Goal: Task Accomplishment & Management: Manage account settings

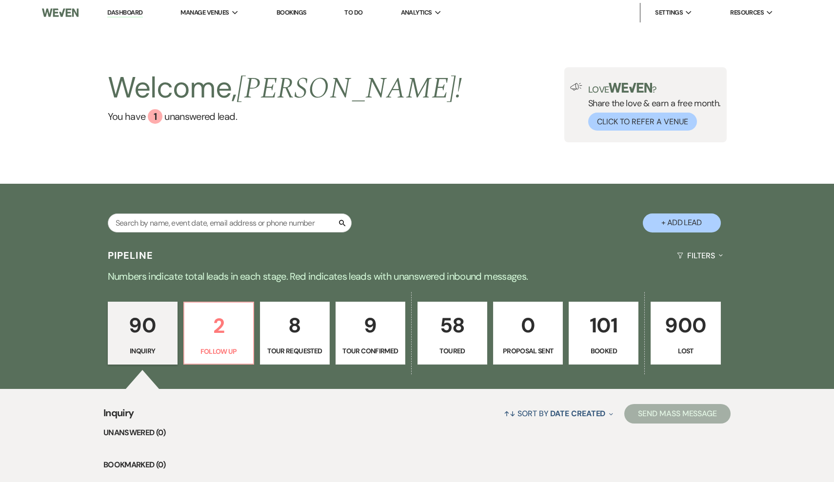
click at [684, 226] on button "+ Add Lead" at bounding box center [682, 223] width 78 height 19
select select "468"
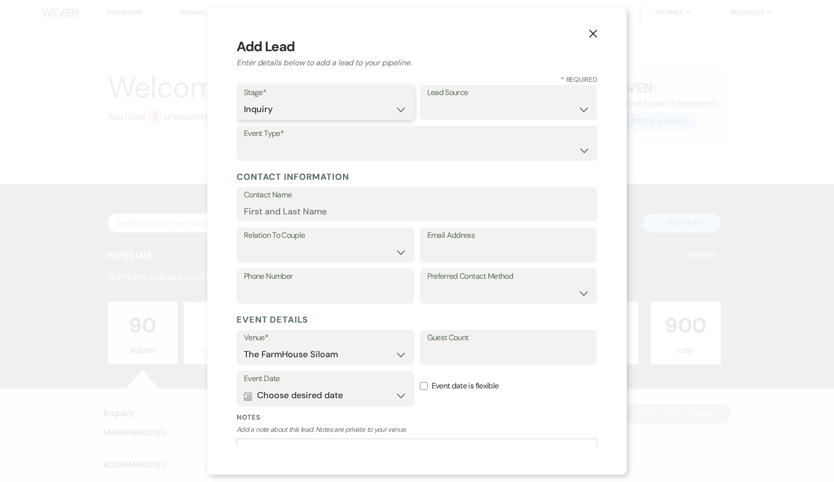
select select "4"
select select "17"
select select "1"
type input "Caitlin"
select select "1"
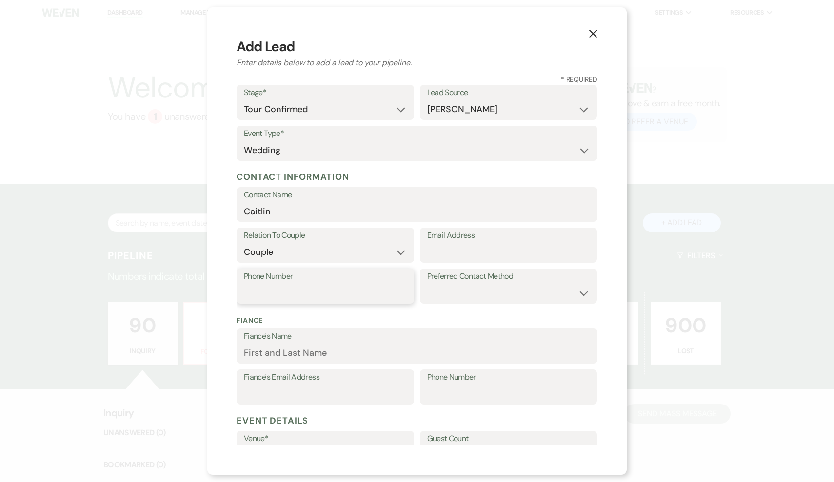
paste input "[PHONE_NUMBER]"
type input "[PHONE_NUMBER]"
paste input "[EMAIL_ADDRESS][DOMAIN_NAME]"
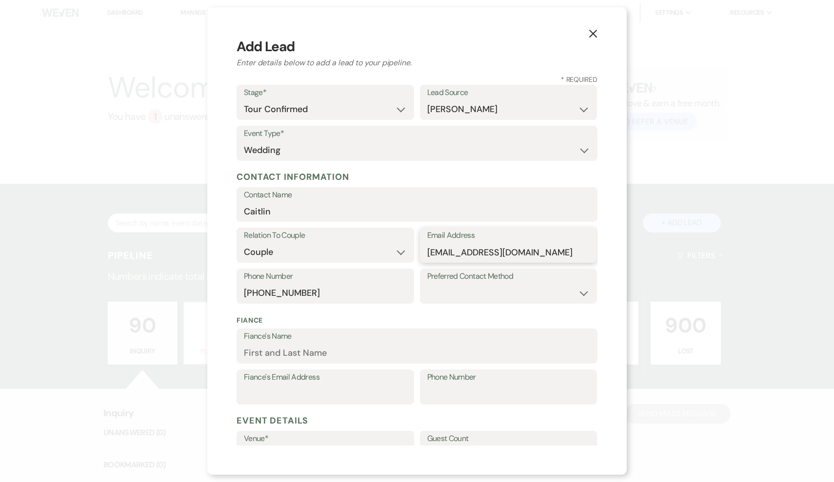
type input "[EMAIL_ADDRESS][DOMAIN_NAME]"
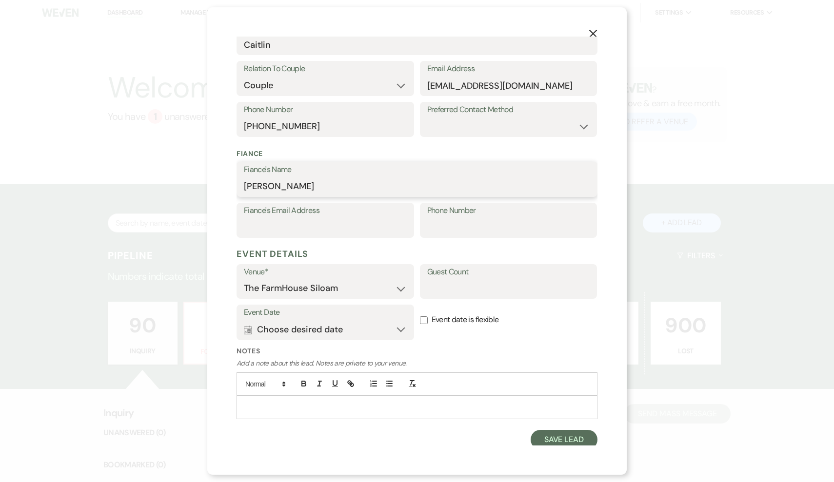
scroll to position [166, 0]
type input "[PERSON_NAME]"
click at [339, 326] on button "Calendar Choose desired date Expand" at bounding box center [325, 331] width 163 height 20
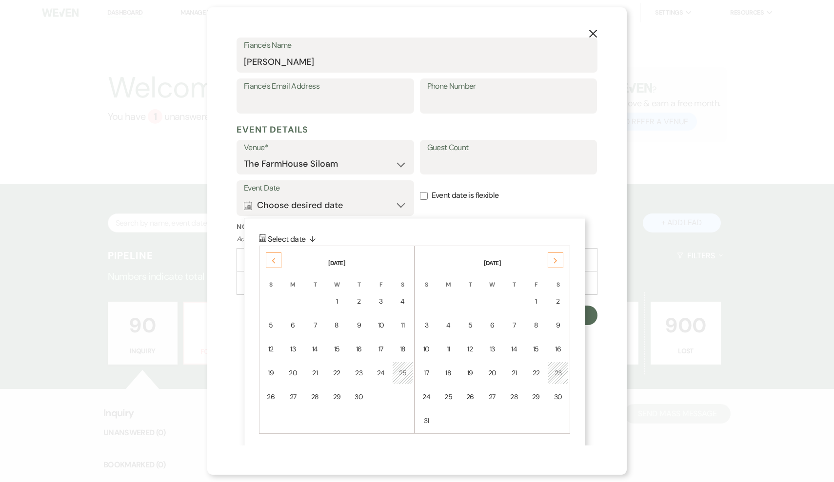
scroll to position [291, 0]
click at [556, 259] on use at bounding box center [555, 261] width 3 height 5
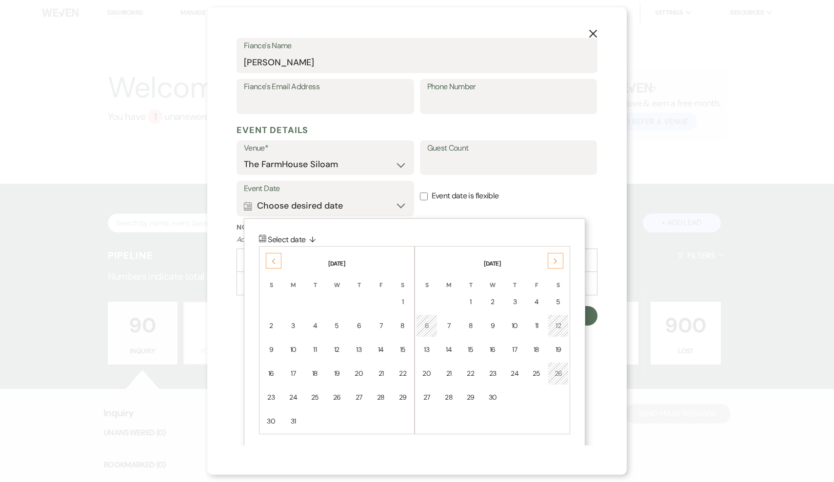
click at [558, 260] on icon "Next" at bounding box center [555, 262] width 5 height 6
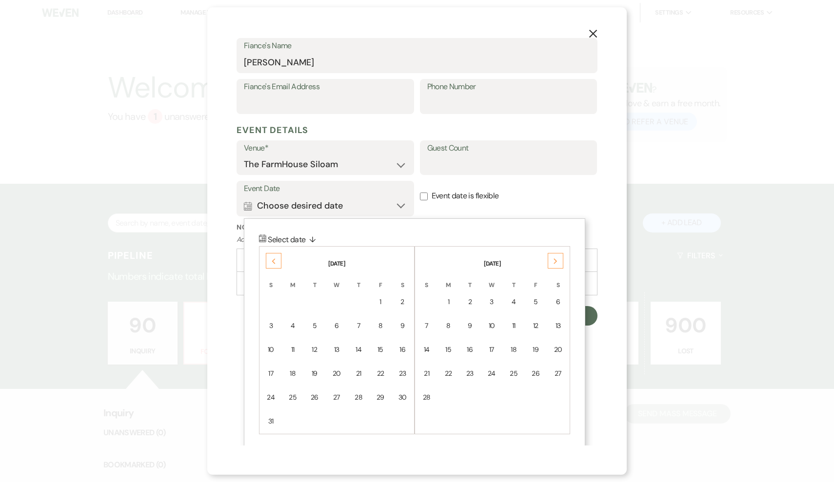
click at [558, 260] on icon "Next" at bounding box center [555, 262] width 5 height 6
click at [557, 349] on div "15" at bounding box center [558, 350] width 8 height 10
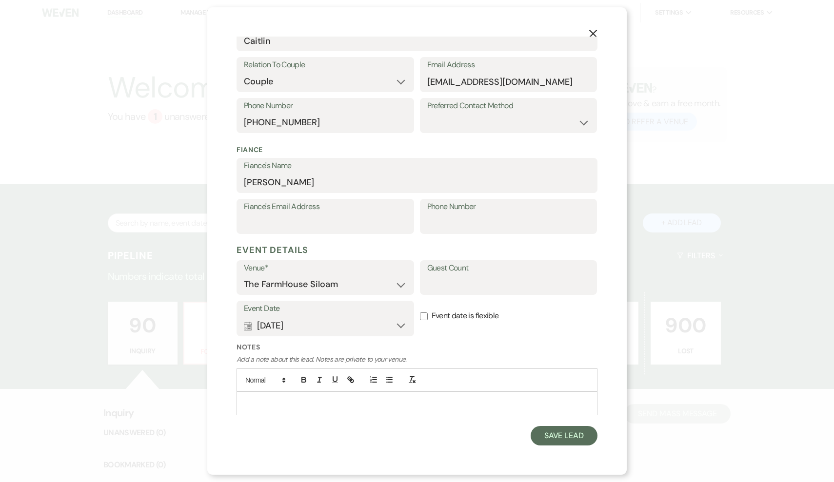
scroll to position [166, 0]
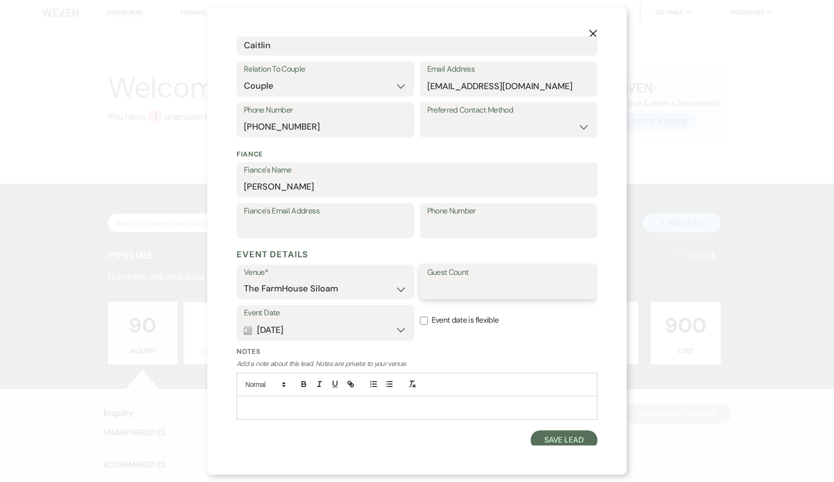
click at [474, 281] on input "Guest Count" at bounding box center [508, 289] width 163 height 19
type input "150"
click at [563, 437] on button "Save Lead" at bounding box center [564, 441] width 67 height 20
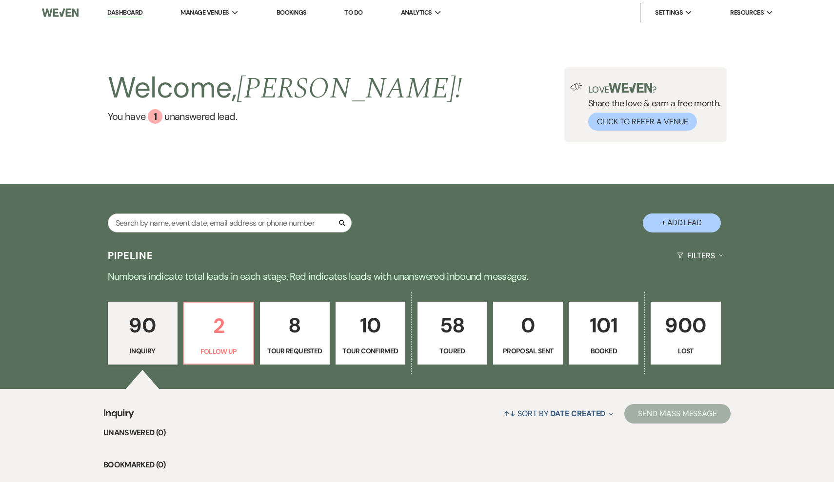
click at [376, 331] on p "10" at bounding box center [370, 325] width 57 height 33
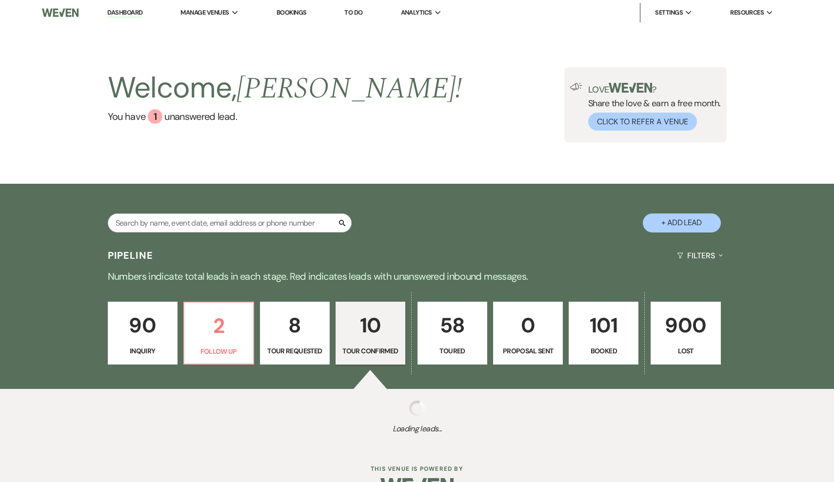
select select "4"
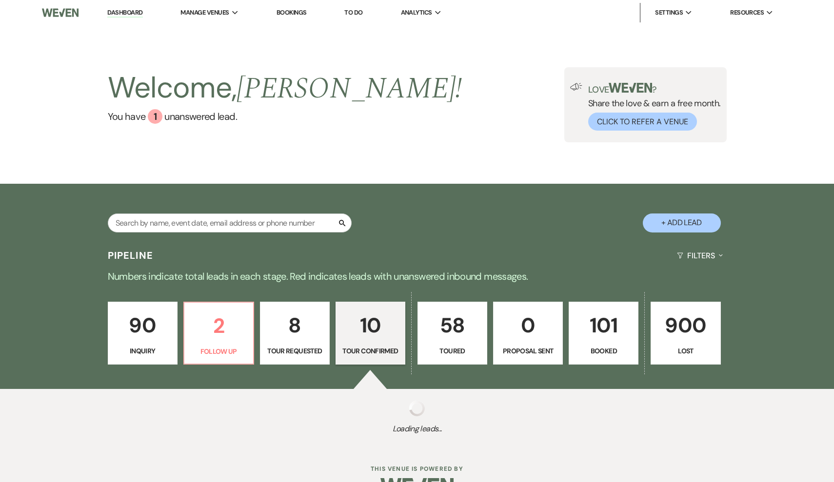
select select "4"
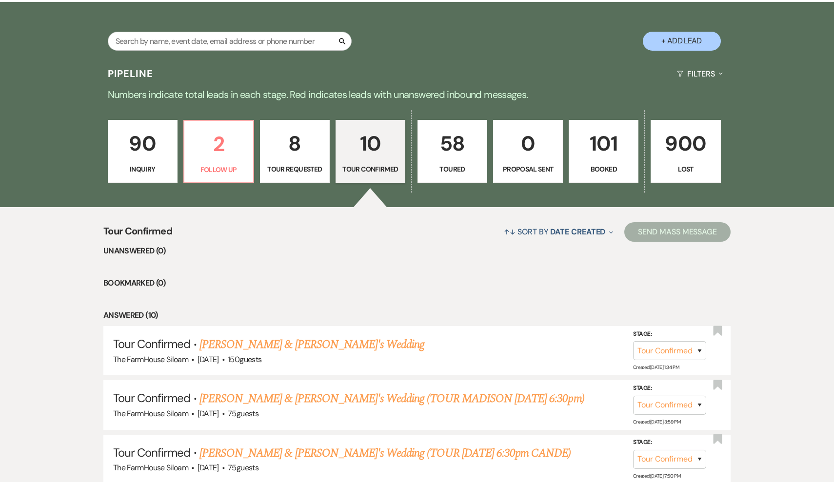
scroll to position [216, 0]
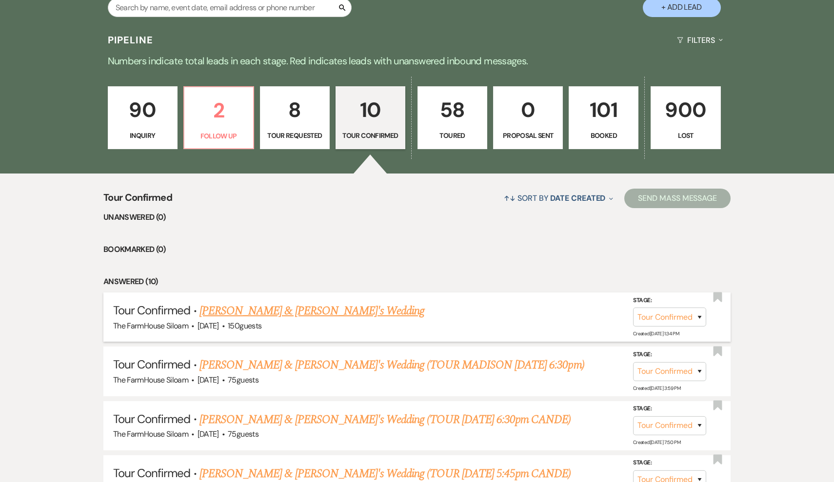
click at [299, 311] on link "[PERSON_NAME] & [PERSON_NAME]'s Wedding" at bounding box center [312, 311] width 225 height 18
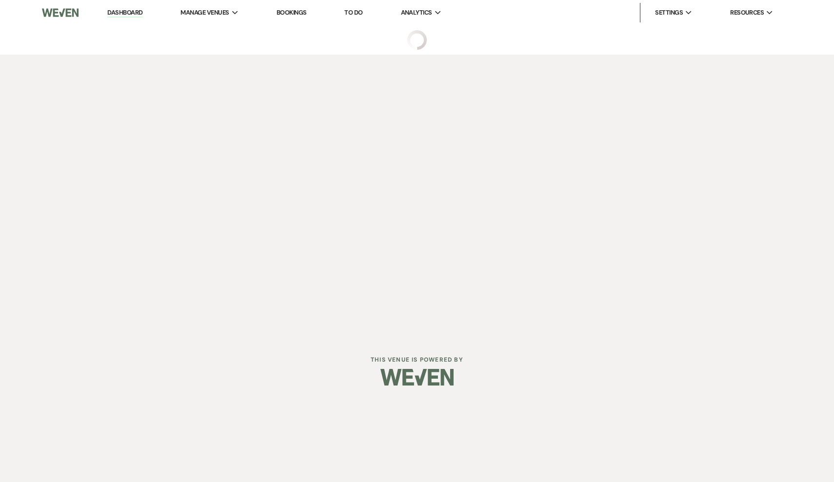
select select "4"
select select "17"
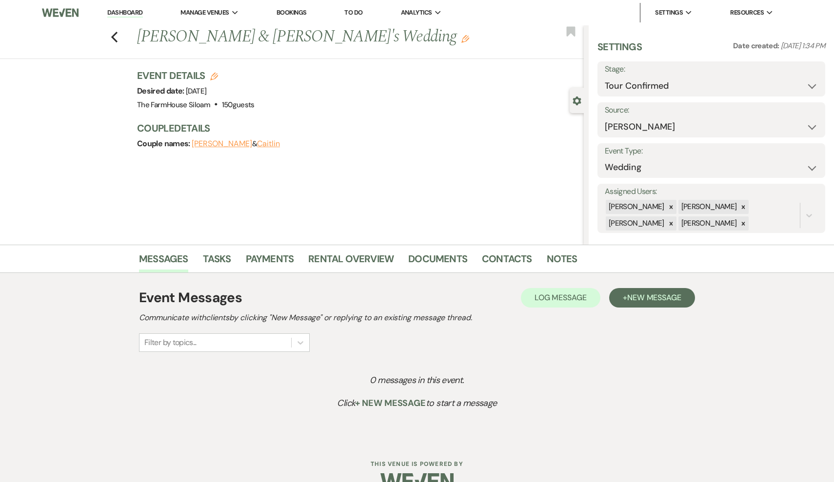
click at [462, 39] on icon "Edit" at bounding box center [466, 39] width 8 height 8
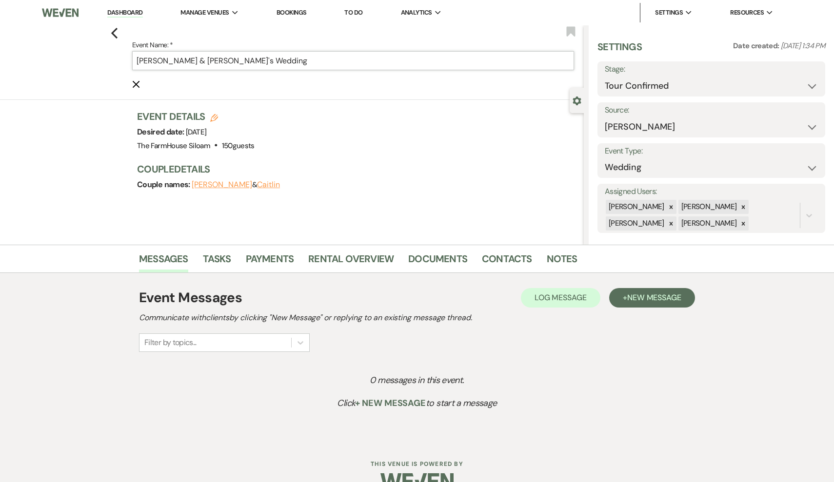
click at [273, 59] on input "[PERSON_NAME] & [PERSON_NAME]'s Wedding" at bounding box center [353, 60] width 442 height 19
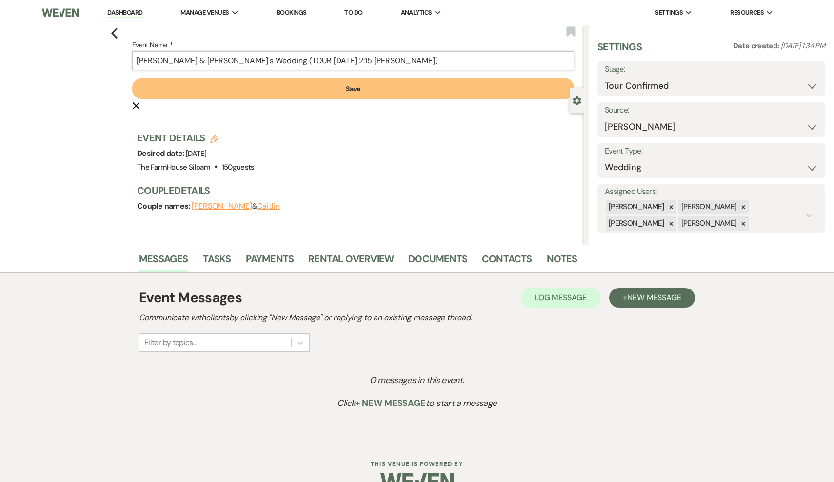
type input "[PERSON_NAME] & [PERSON_NAME]'s Wedding (TOUR [DATE] 2:15 [PERSON_NAME])"
click at [281, 89] on button "Save" at bounding box center [353, 88] width 442 height 21
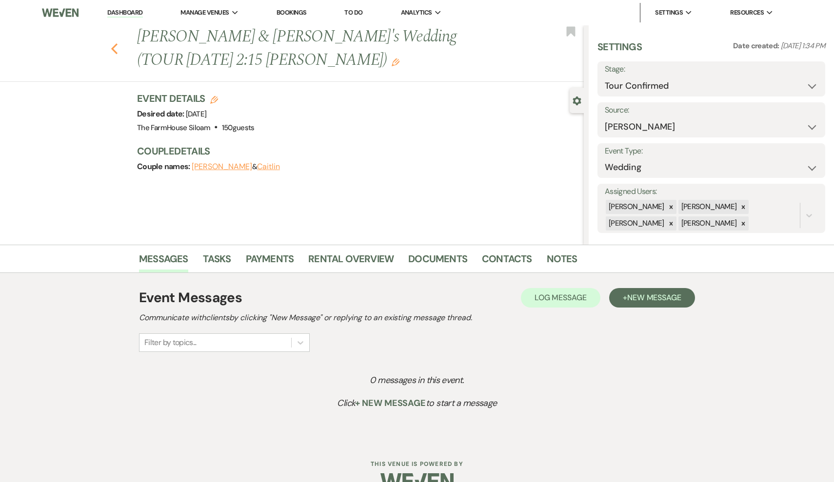
click at [114, 43] on icon "Previous" at bounding box center [114, 49] width 7 height 12
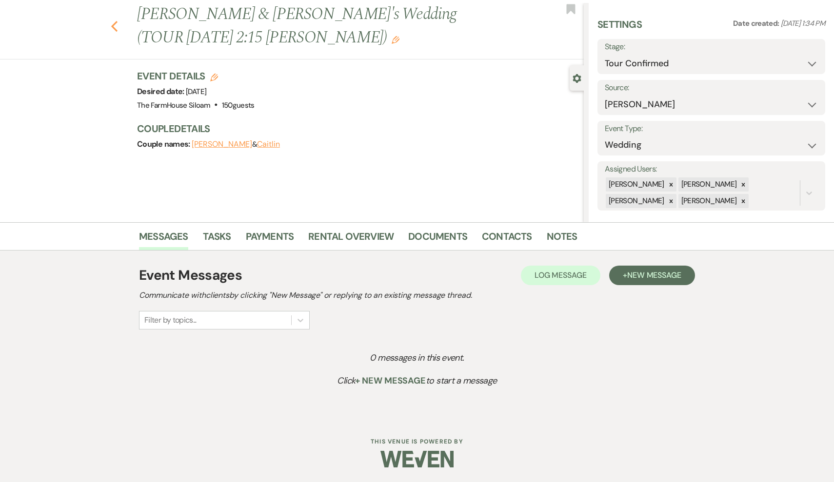
select select "4"
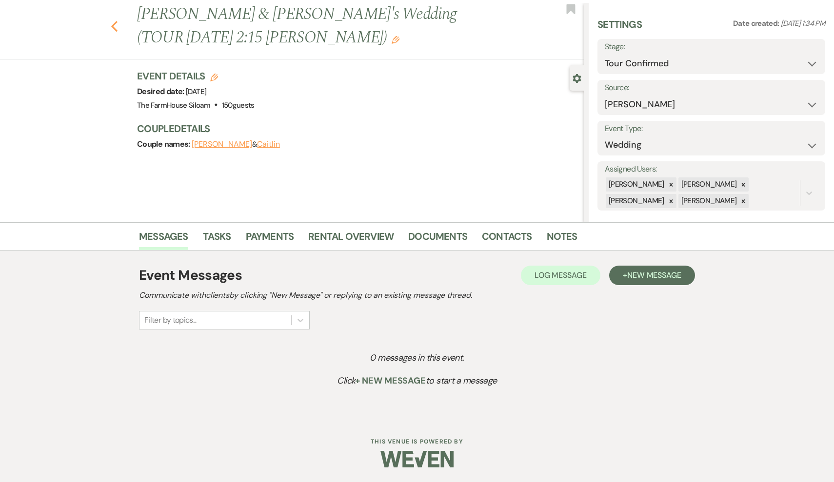
select select "4"
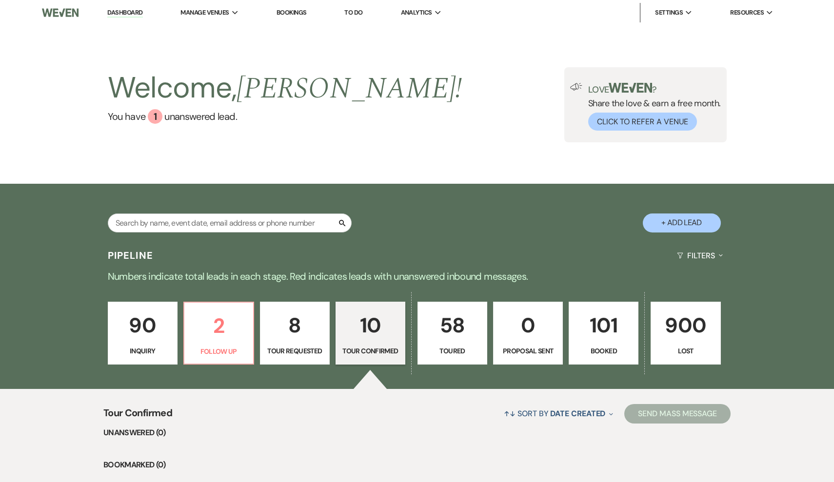
scroll to position [0, 0]
click at [235, 220] on input "text" at bounding box center [230, 223] width 244 height 19
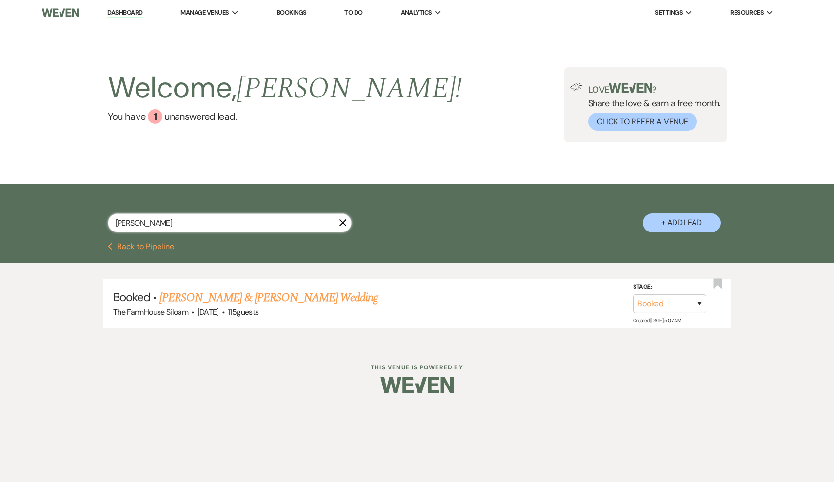
type input "[PERSON_NAME]"
drag, startPoint x: 235, startPoint y: 220, endPoint x: 235, endPoint y: 298, distance: 77.6
click at [235, 298] on link "[PERSON_NAME] & [PERSON_NAME] Wedding" at bounding box center [269, 298] width 219 height 18
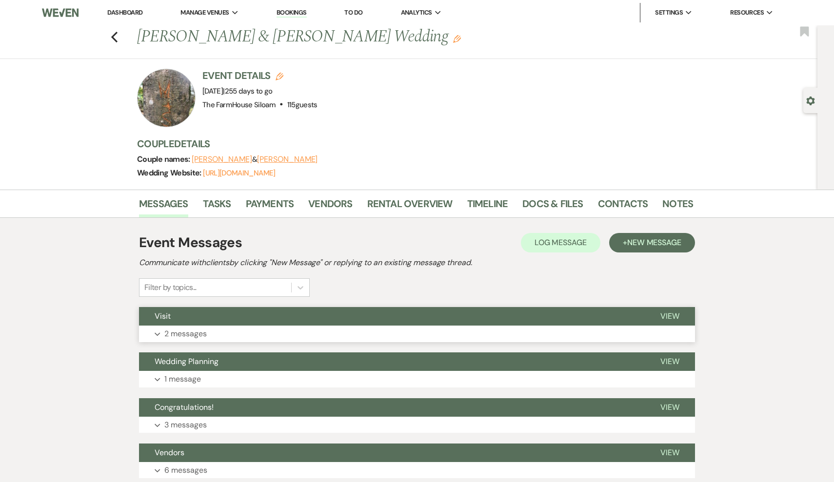
click at [262, 338] on button "Expand 2 messages" at bounding box center [417, 334] width 556 height 17
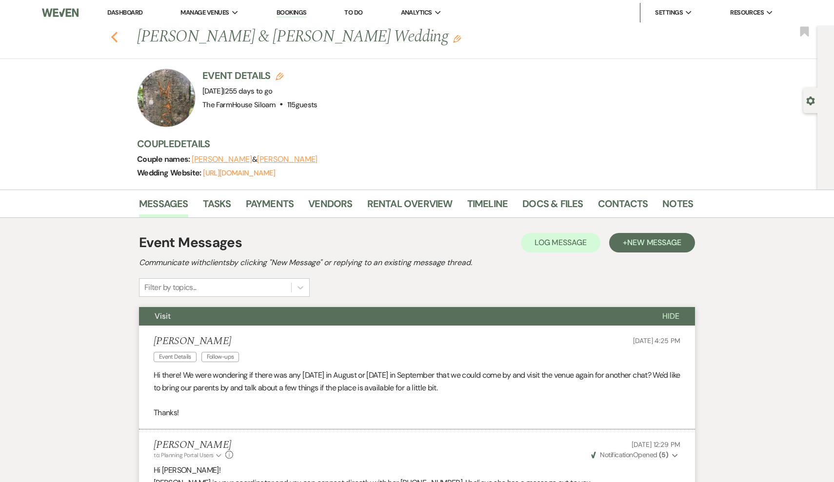
click at [114, 34] on icon "Previous" at bounding box center [114, 37] width 7 height 12
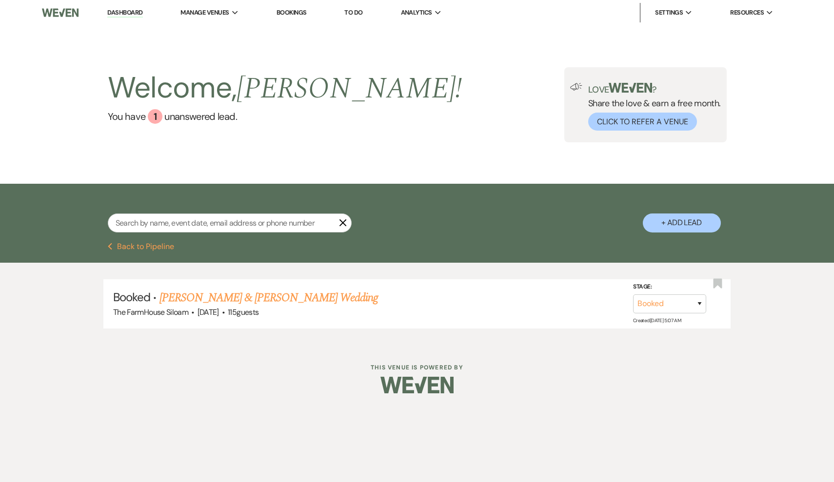
select select "4"
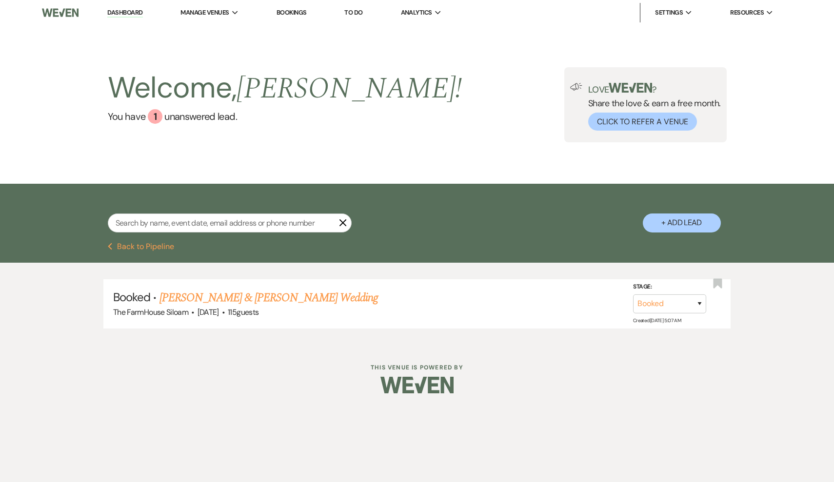
select select "4"
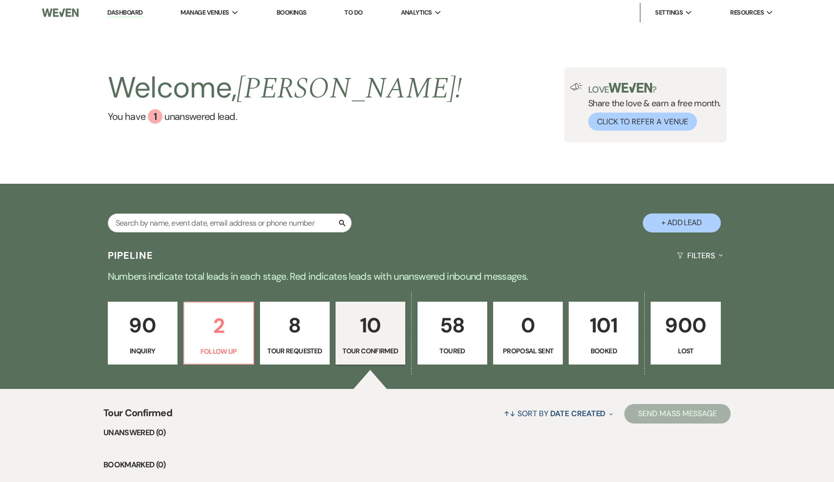
click at [457, 335] on p "58" at bounding box center [452, 325] width 57 height 33
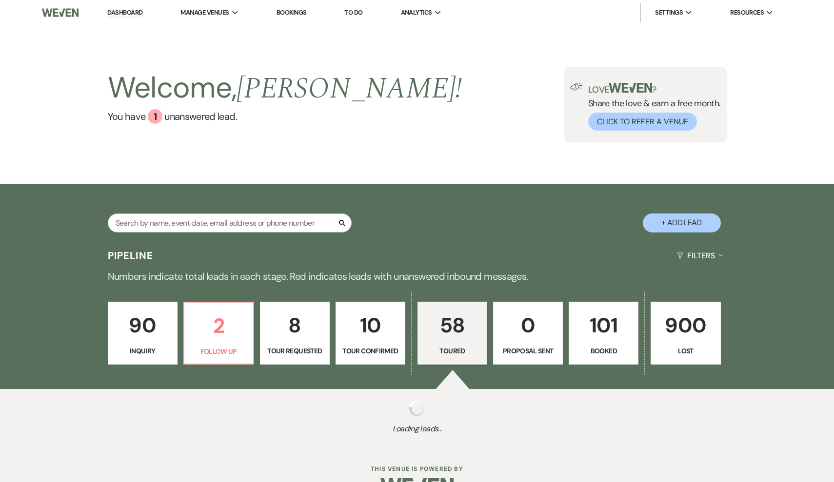
select select "5"
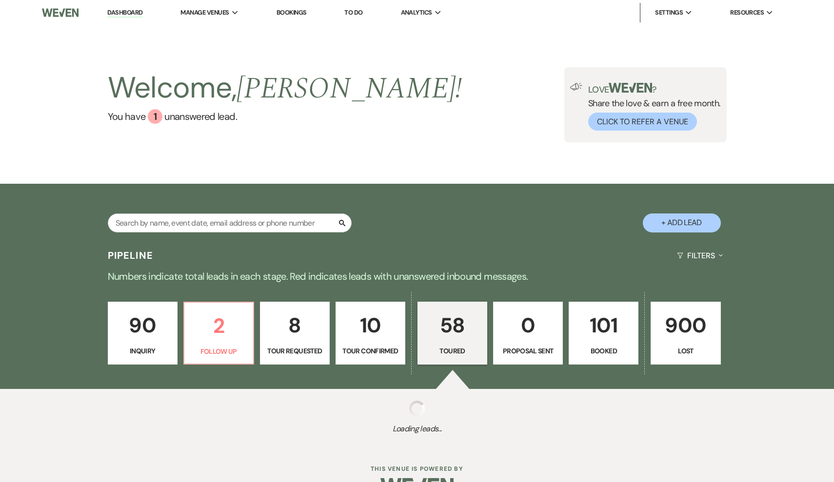
select select "5"
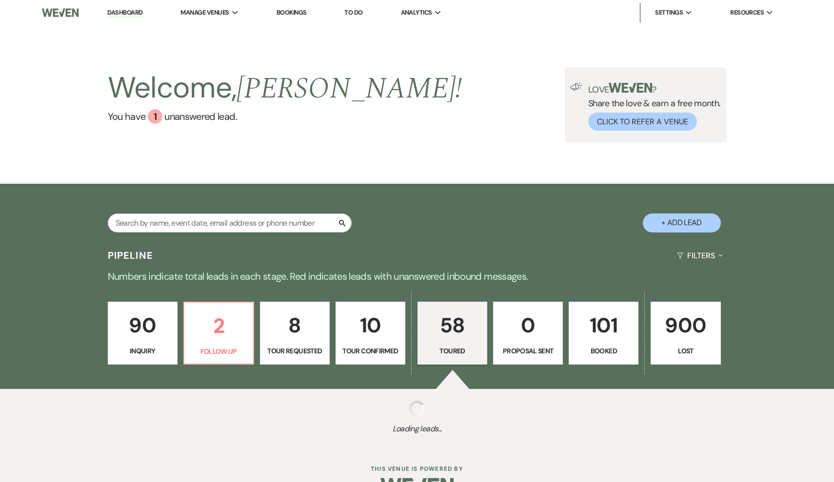
select select "5"
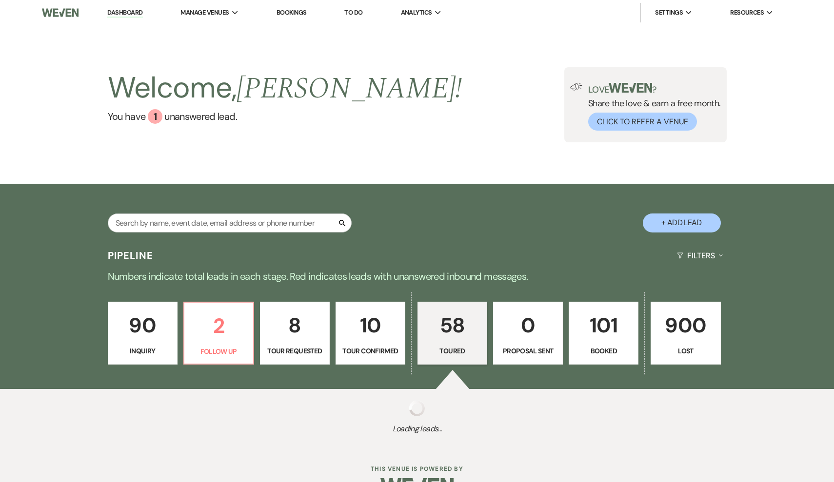
select select "5"
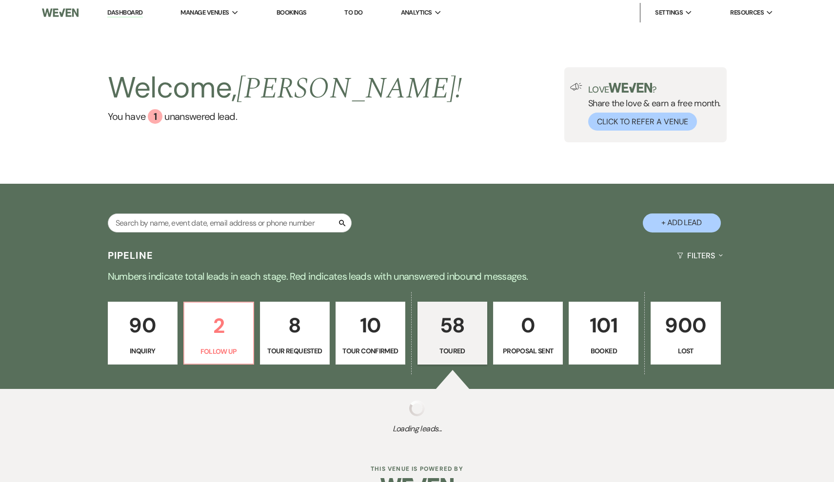
select select "5"
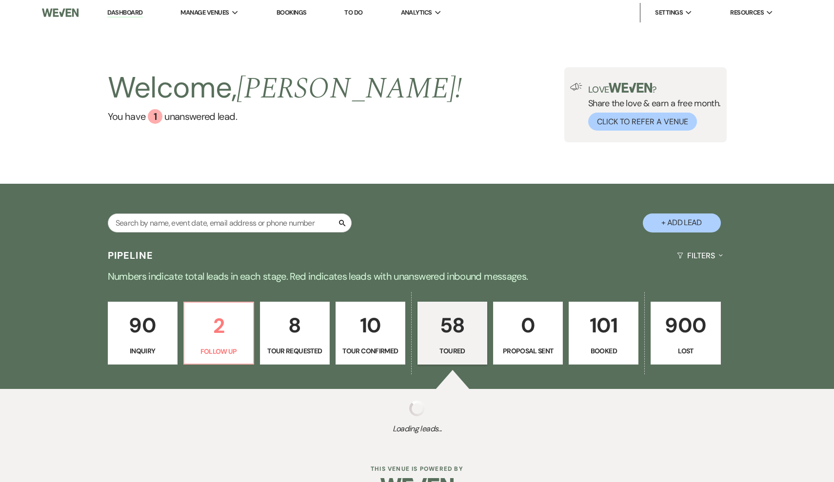
select select "5"
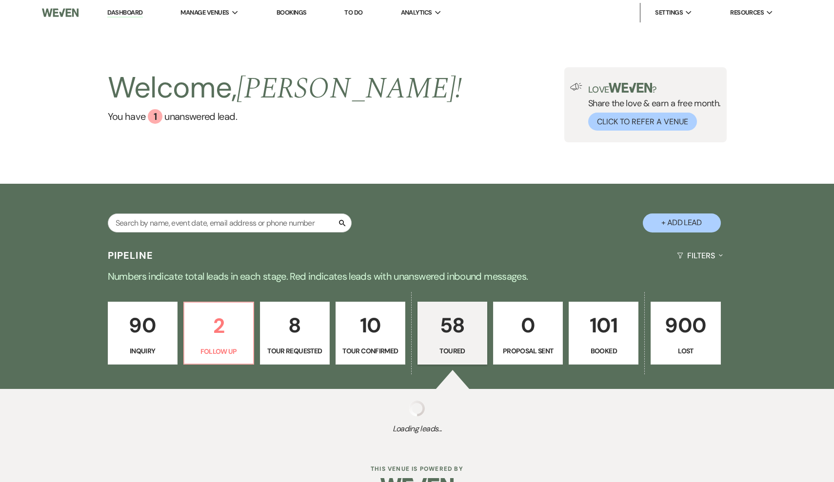
select select "5"
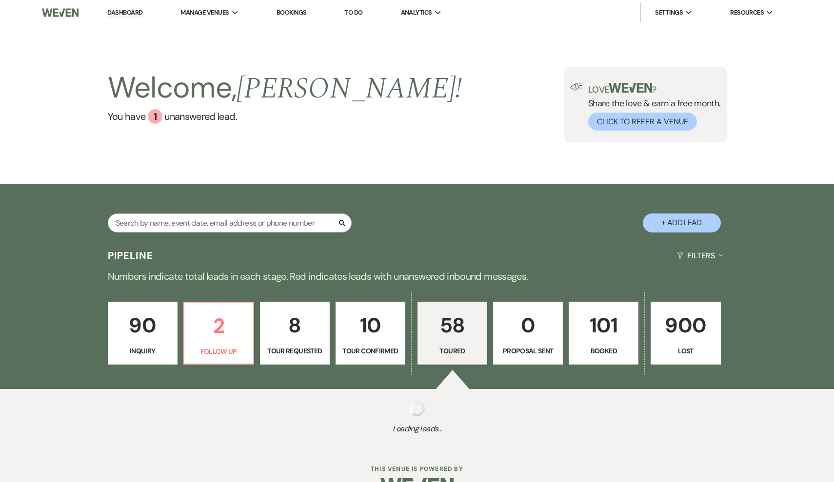
select select "5"
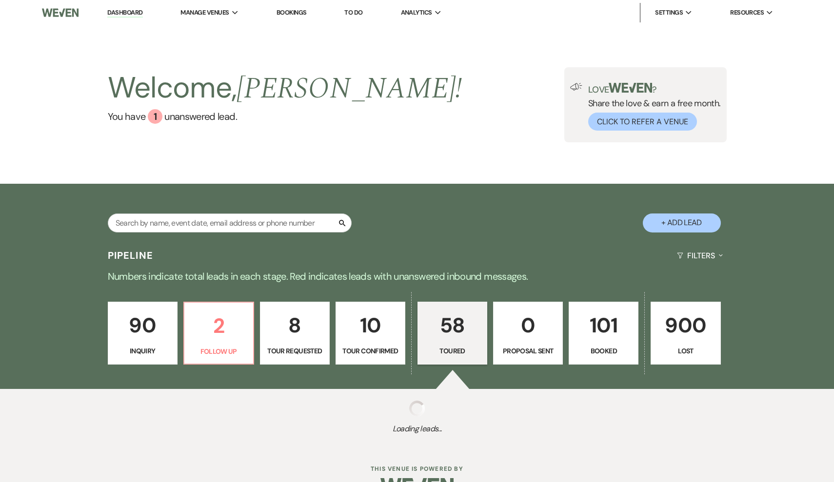
select select "5"
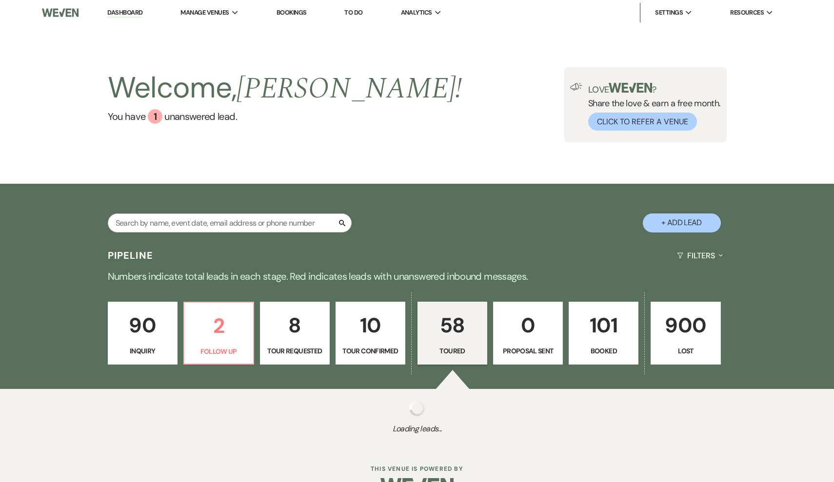
select select "5"
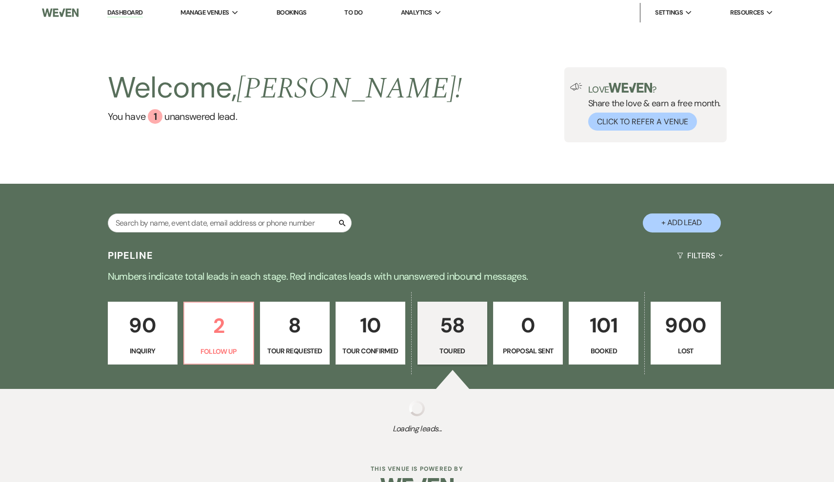
select select "5"
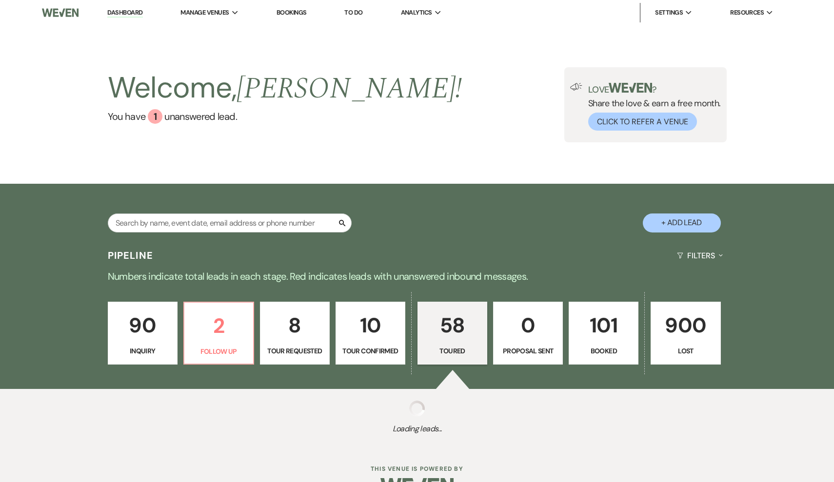
select select "5"
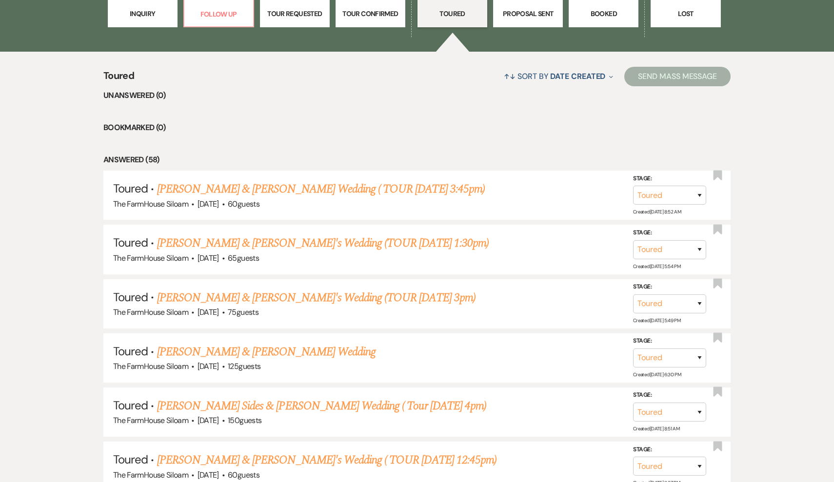
scroll to position [337, 0]
click at [309, 187] on link "[PERSON_NAME] & [PERSON_NAME] Wedding ( TOUR [DATE] 3:45pm)" at bounding box center [321, 190] width 328 height 18
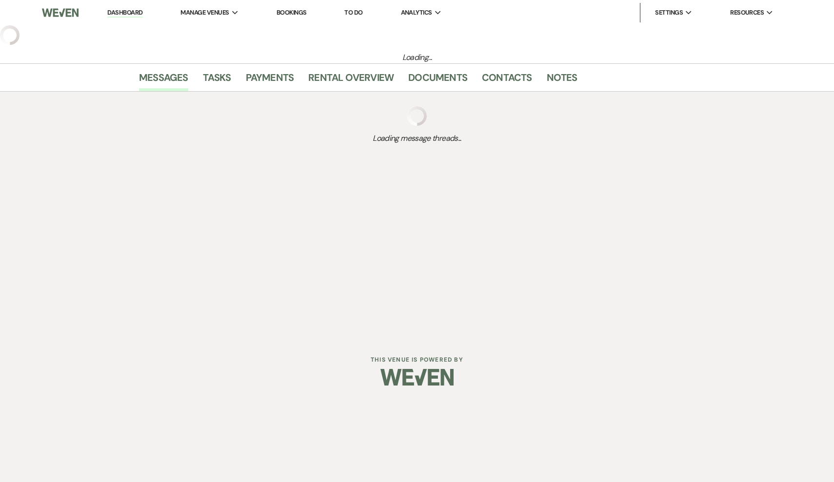
select select "5"
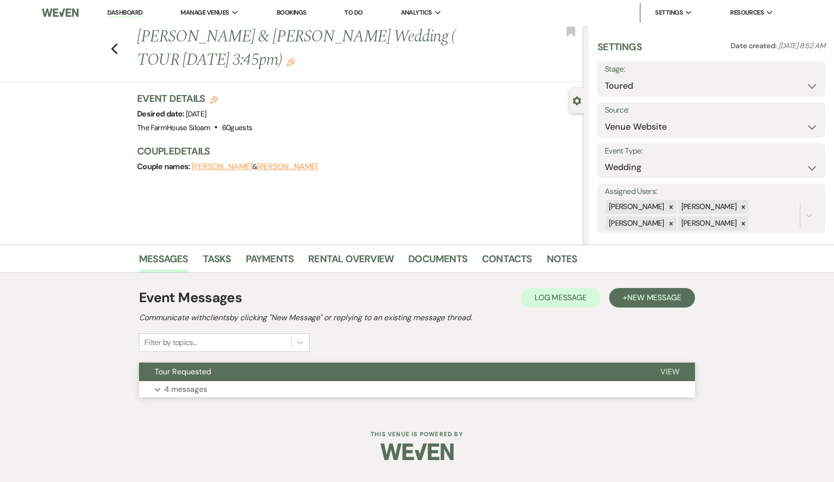
click at [185, 389] on p "4 messages" at bounding box center [185, 389] width 43 height 13
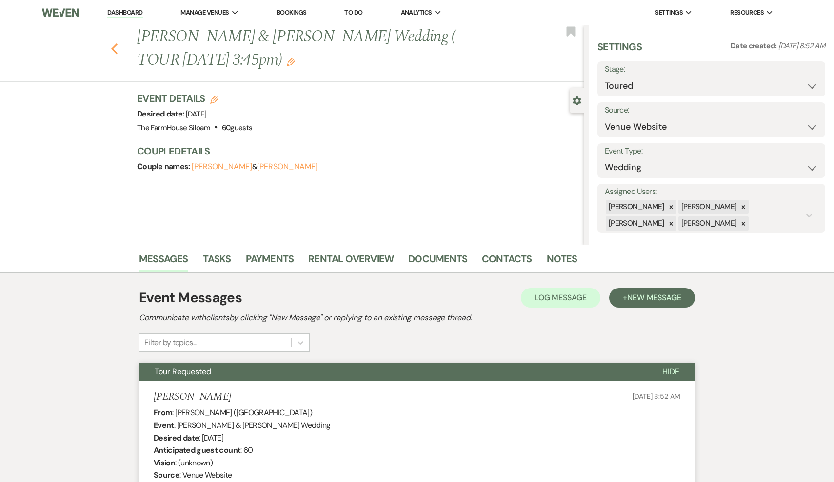
click at [113, 48] on use "button" at bounding box center [114, 48] width 6 height 11
select select "5"
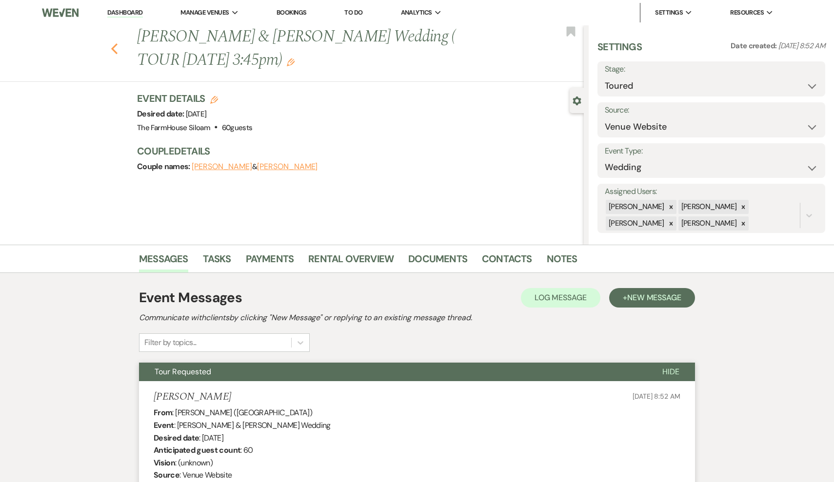
select select "5"
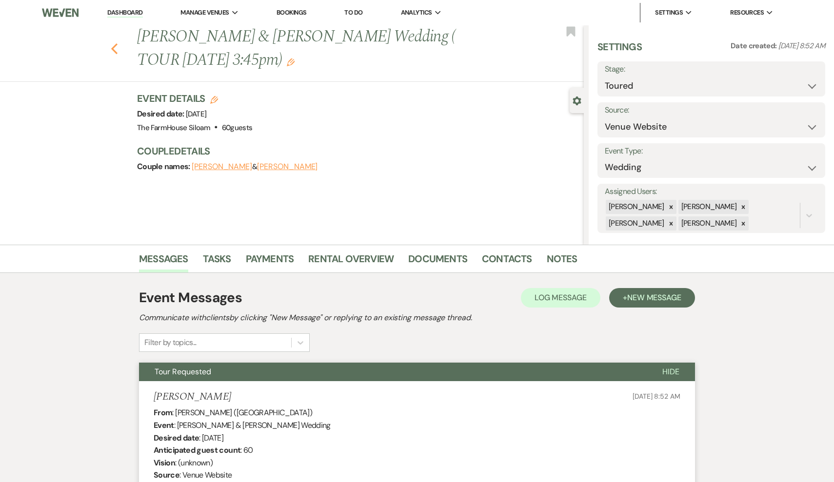
select select "5"
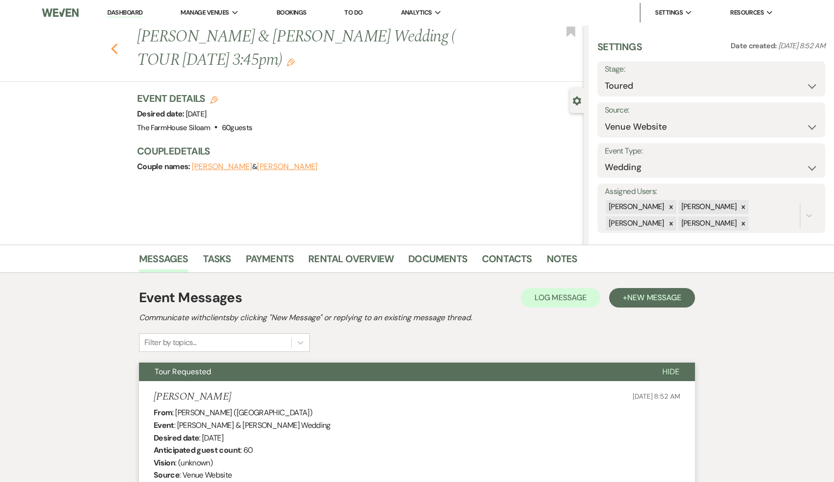
select select "5"
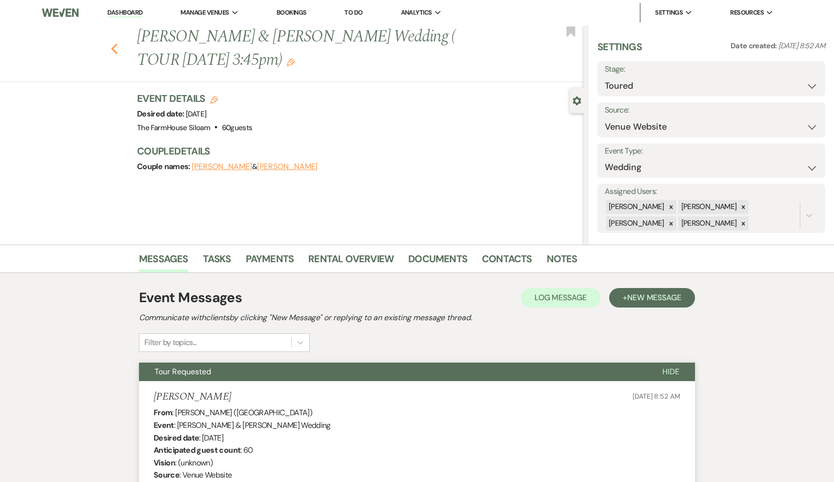
select select "5"
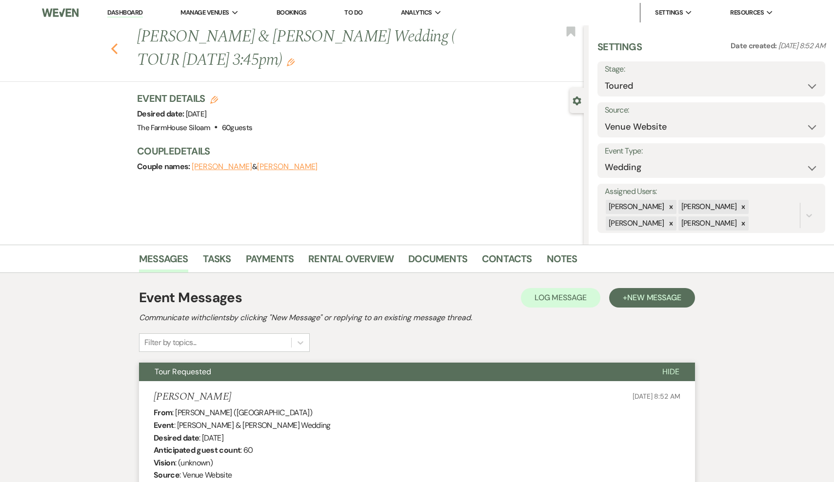
select select "5"
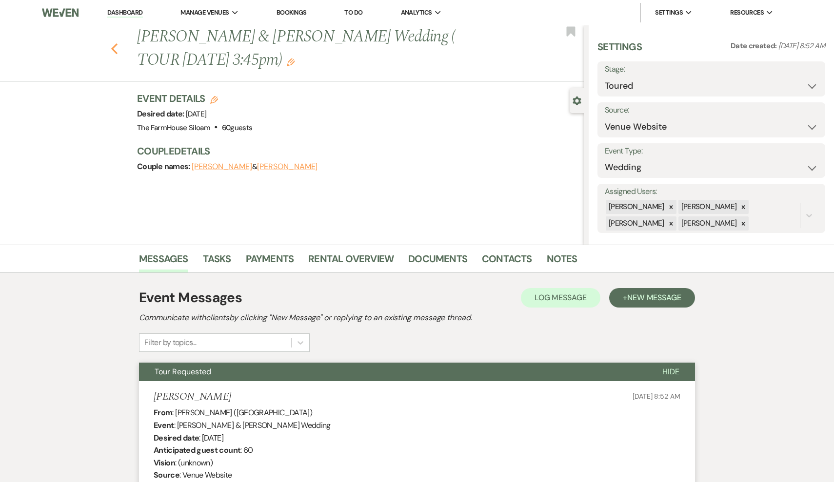
select select "5"
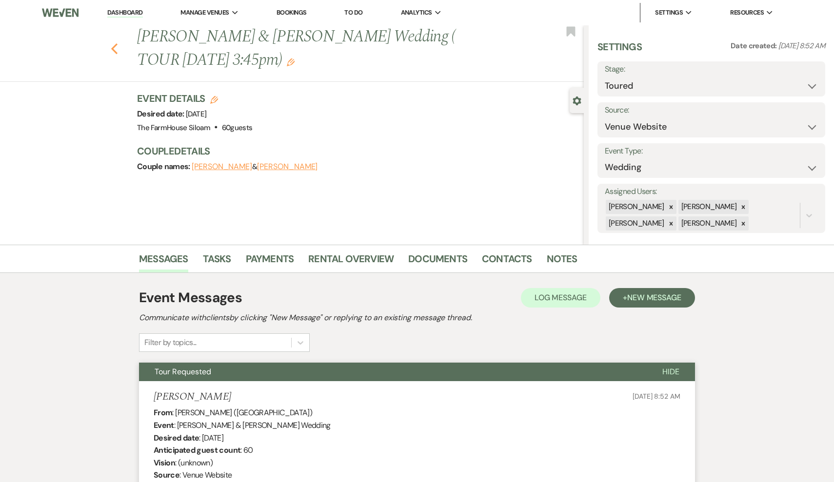
select select "5"
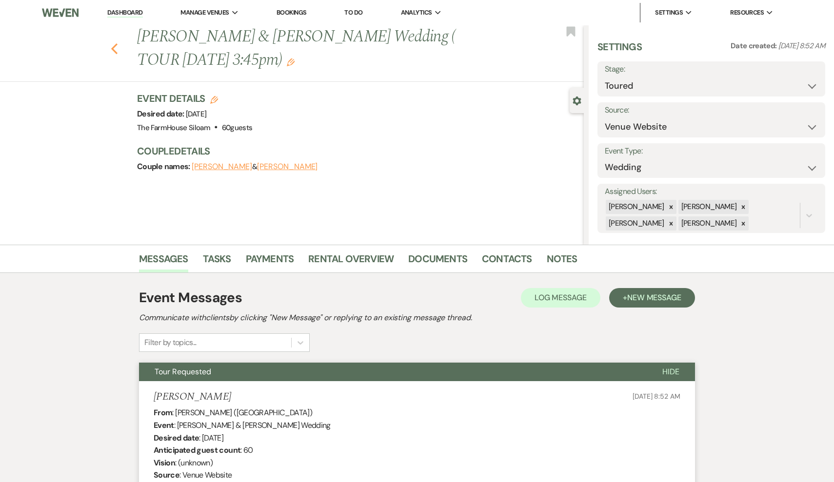
select select "5"
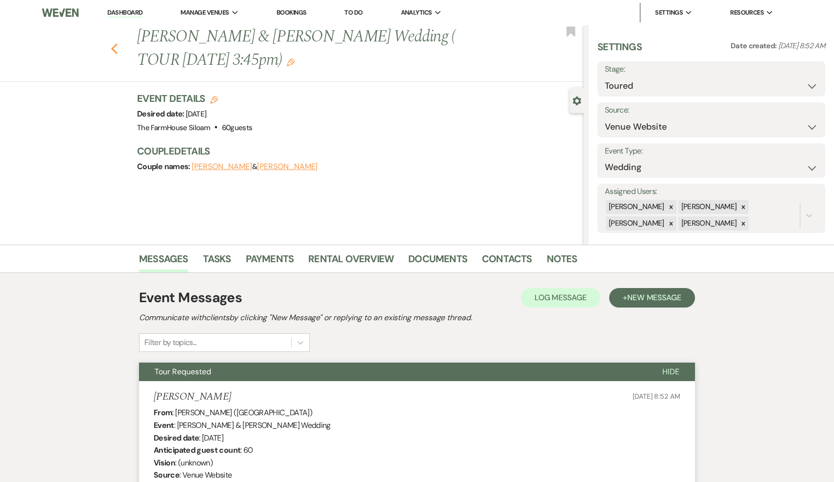
select select "5"
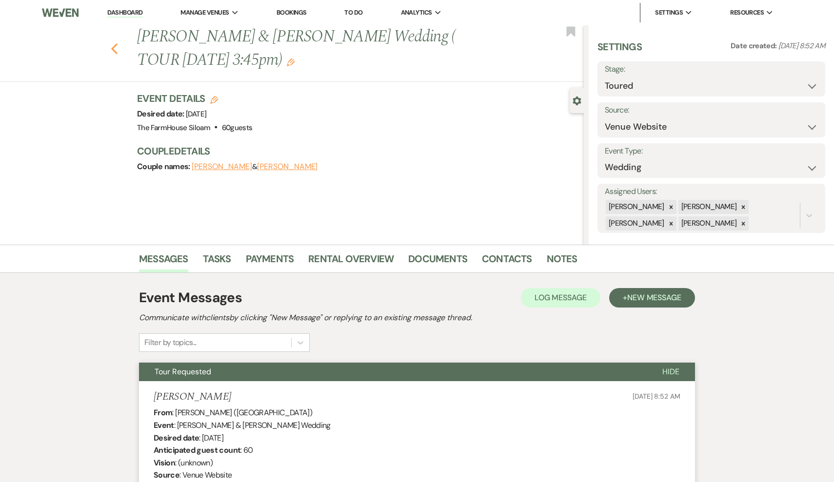
select select "5"
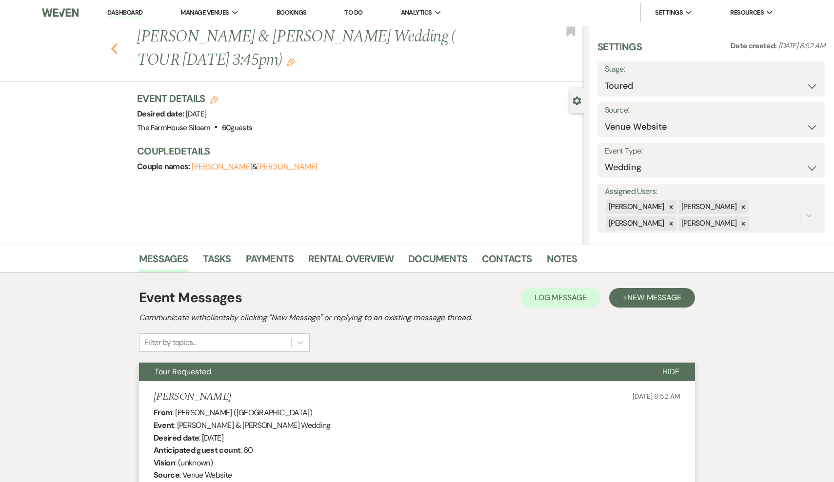
select select "5"
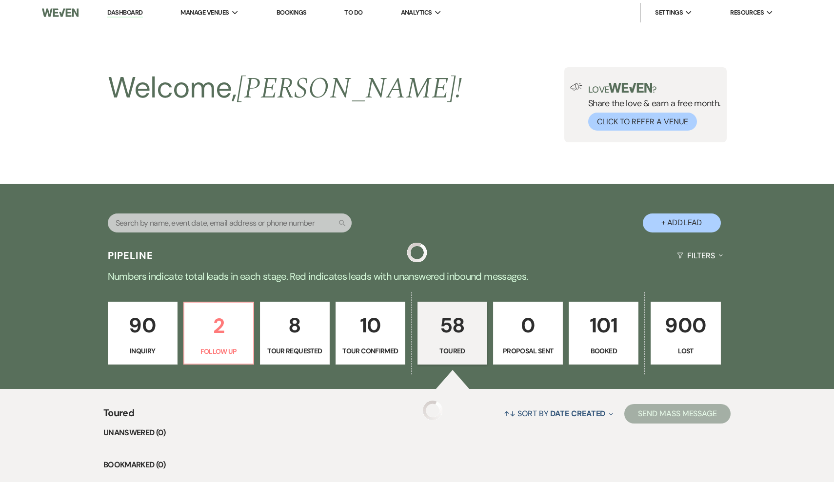
scroll to position [337, 0]
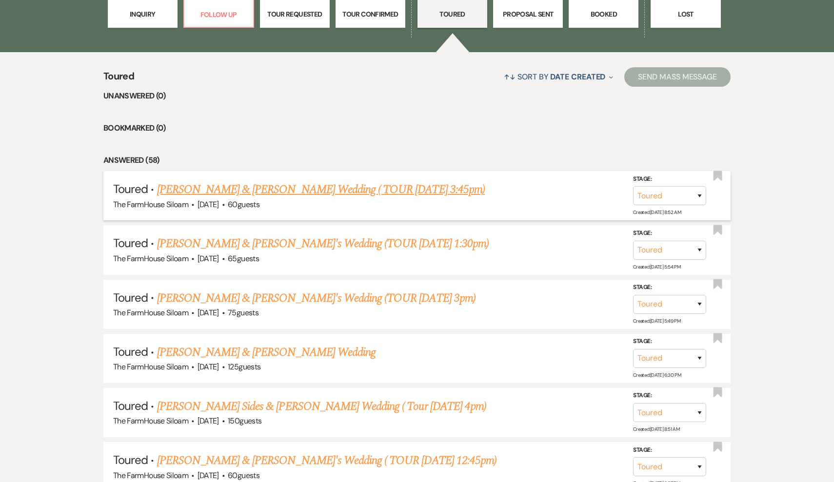
click at [239, 192] on link "[PERSON_NAME] & [PERSON_NAME] Wedding ( TOUR [DATE] 3:45pm)" at bounding box center [321, 190] width 328 height 18
select select "5"
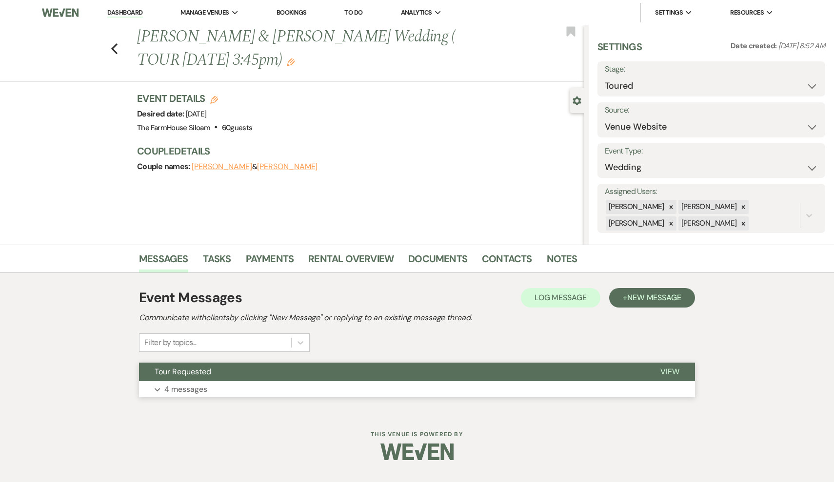
click at [191, 390] on p "4 messages" at bounding box center [185, 389] width 43 height 13
